Goal: Information Seeking & Learning: Learn about a topic

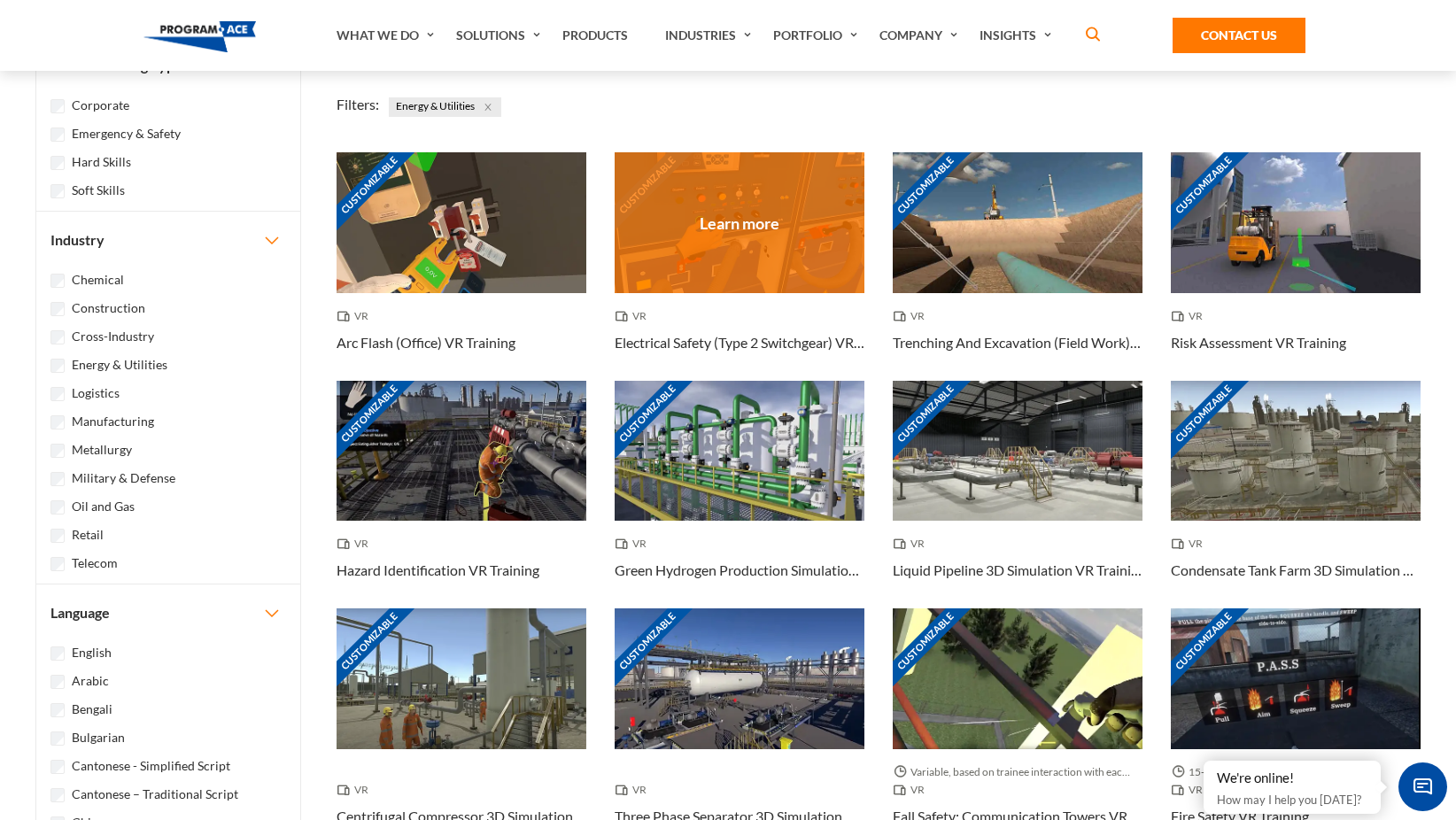
scroll to position [177, 0]
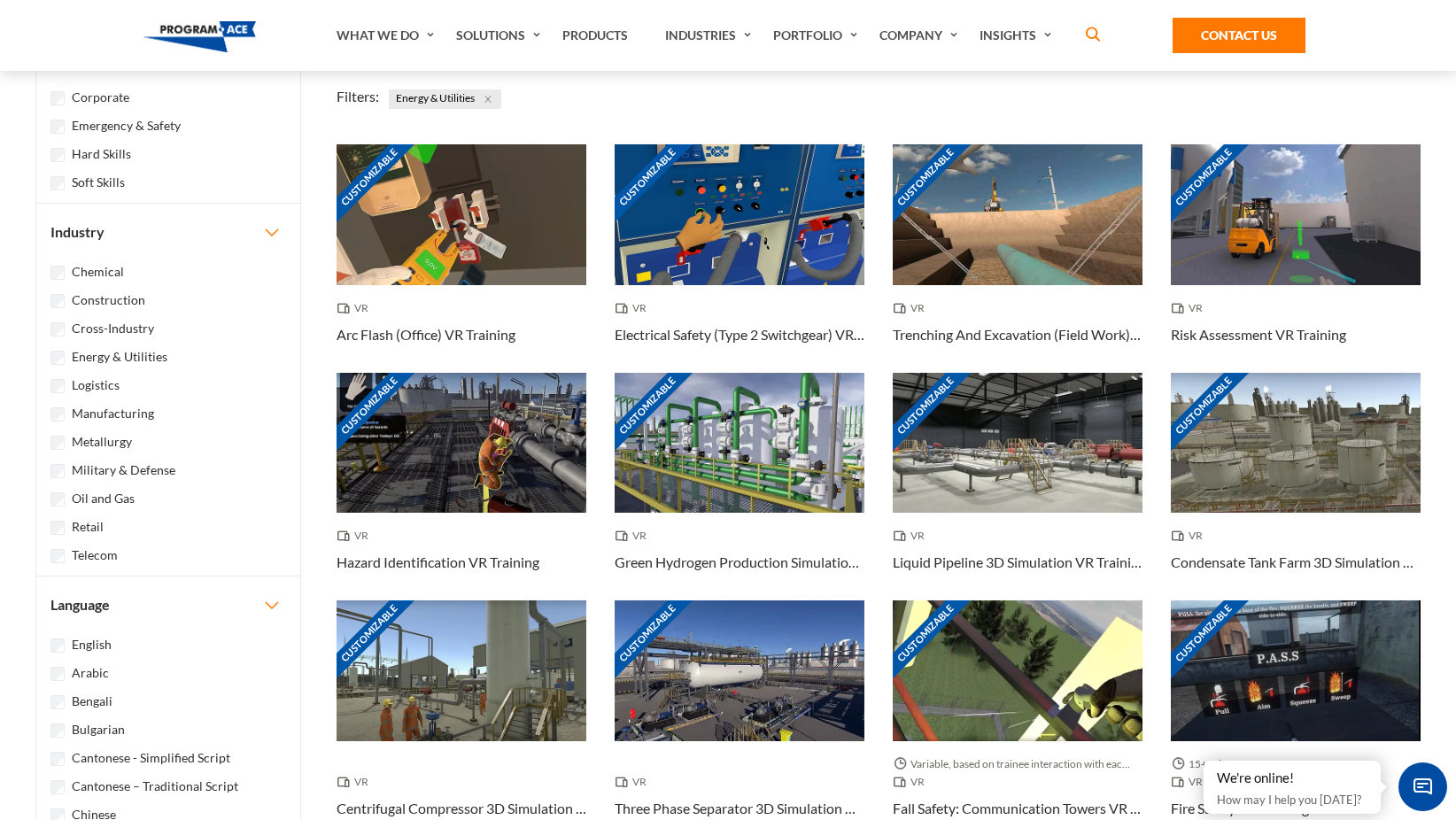
click at [59, 369] on div "Chemical Construction Cross-Industry" at bounding box center [168, 418] width 264 height 315
click at [65, 365] on div "Energy & Utilities" at bounding box center [168, 355] width 236 height 21
click at [59, 509] on div "Chemical Construction Cross-Industry" at bounding box center [168, 418] width 264 height 315
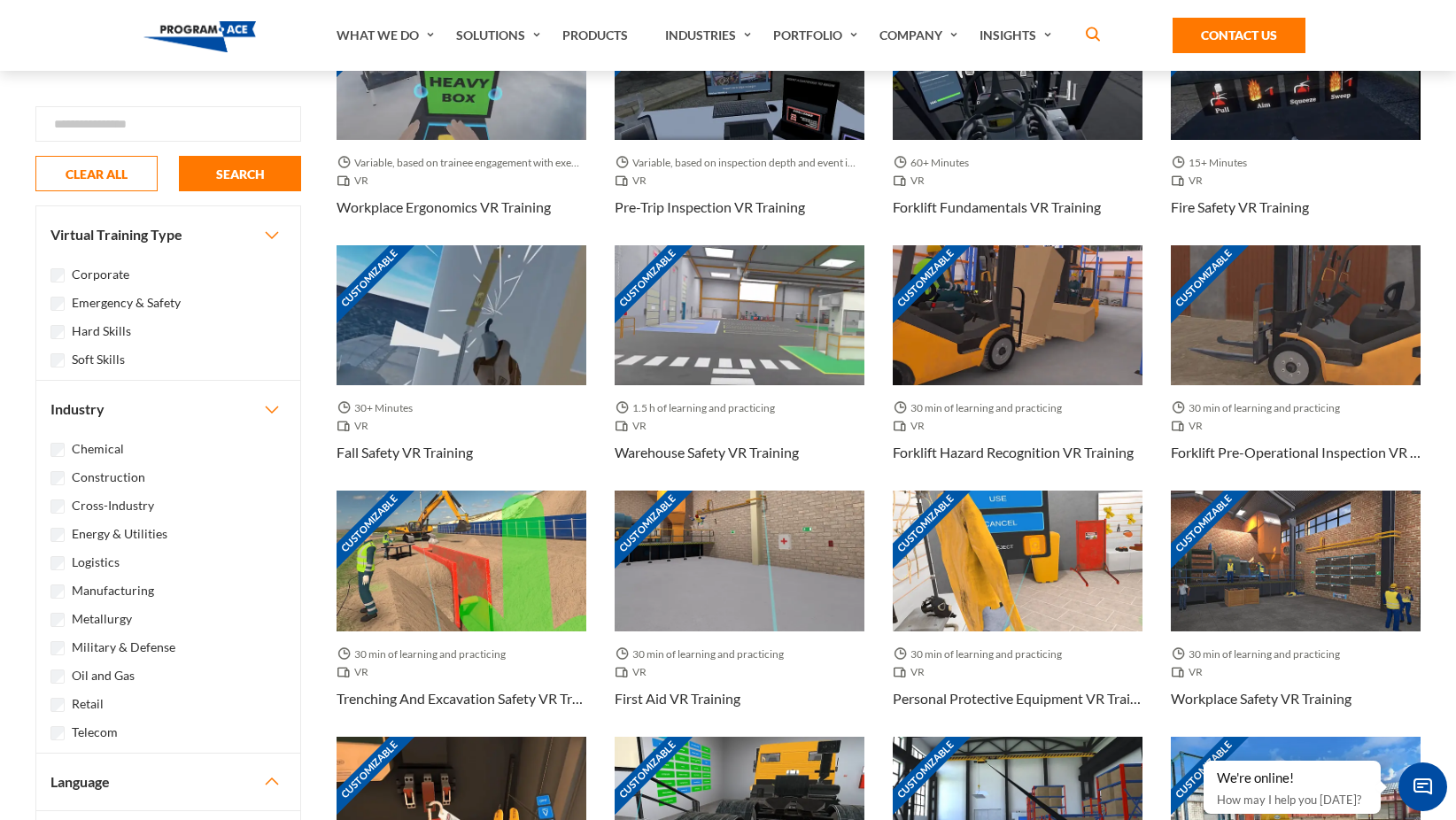
scroll to position [354, 0]
